Goal: Information Seeking & Learning: Learn about a topic

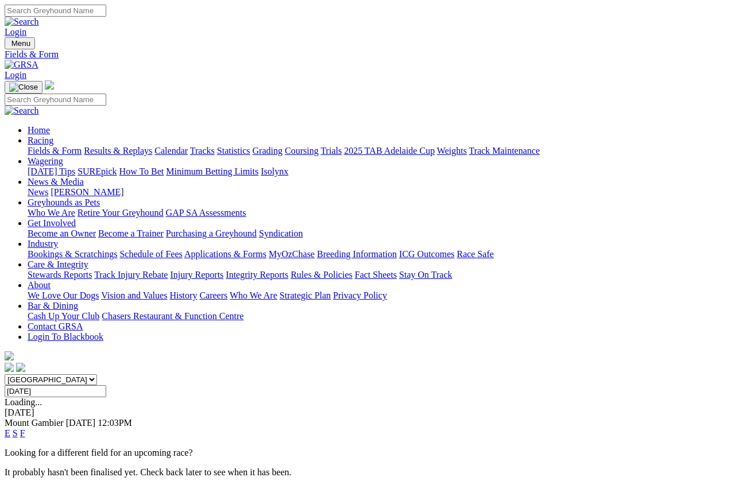
click at [53, 135] on link "Racing" at bounding box center [41, 140] width 26 height 10
click at [188, 146] on link "Calendar" at bounding box center [170, 151] width 33 height 10
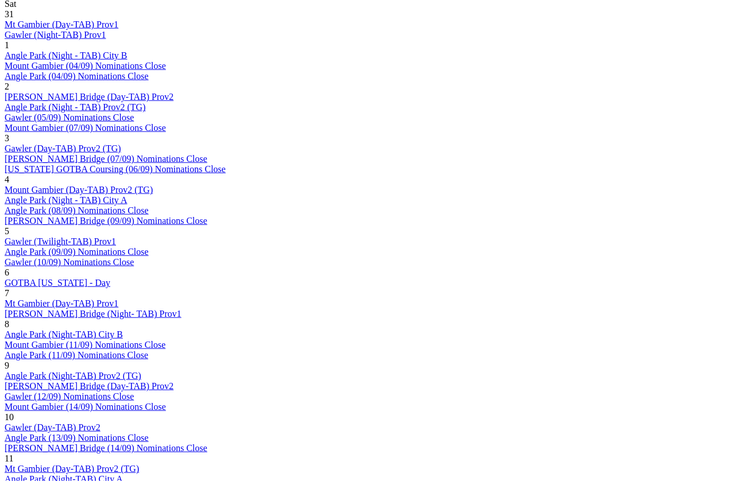
scroll to position [645, 0]
